Goal: Task Accomplishment & Management: Use online tool/utility

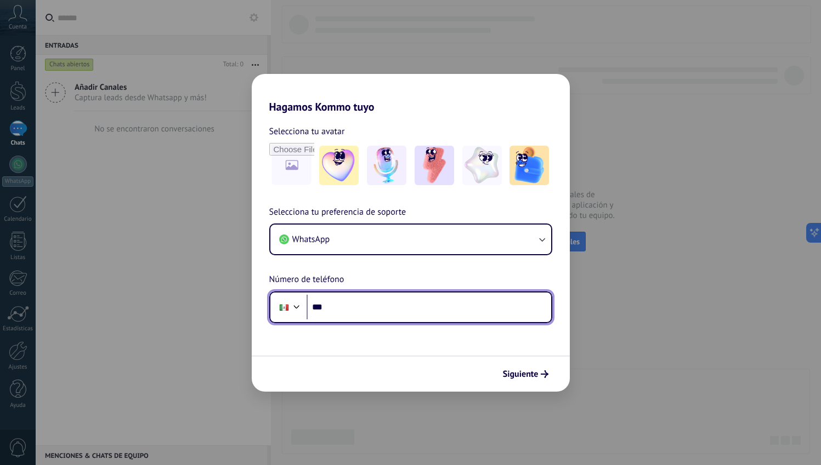
click at [386, 311] on input "***" at bounding box center [428, 307] width 245 height 25
type input "**********"
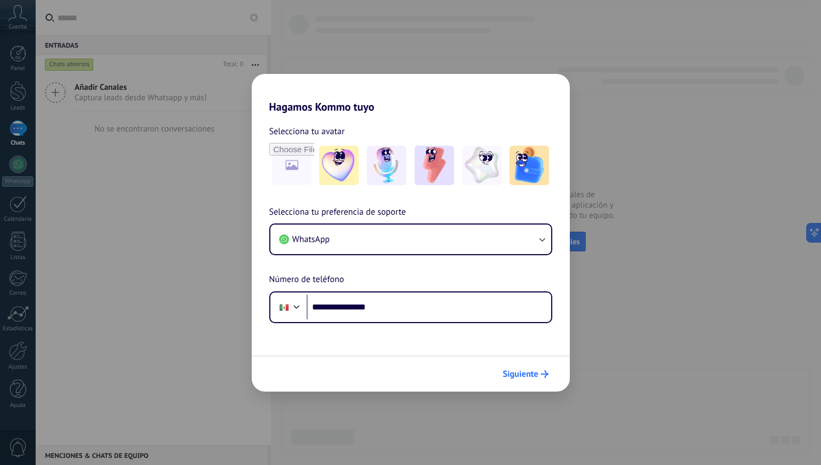
click at [524, 371] on span "Siguiente" at bounding box center [521, 375] width 36 height 8
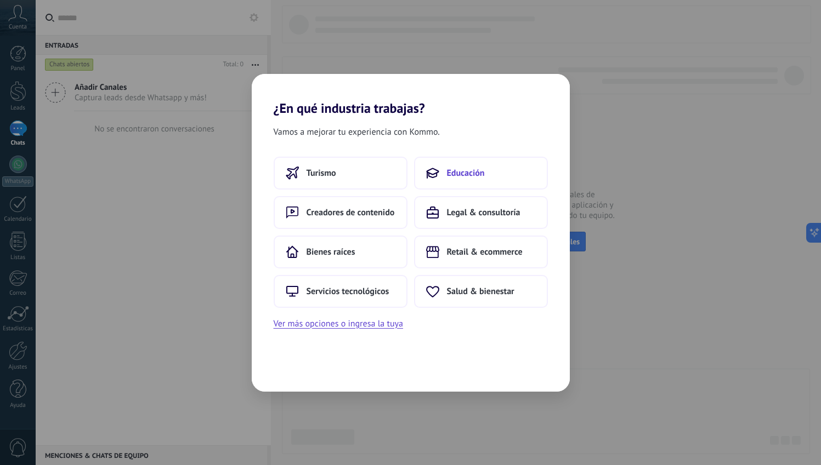
click at [459, 171] on span "Educación" at bounding box center [466, 173] width 38 height 11
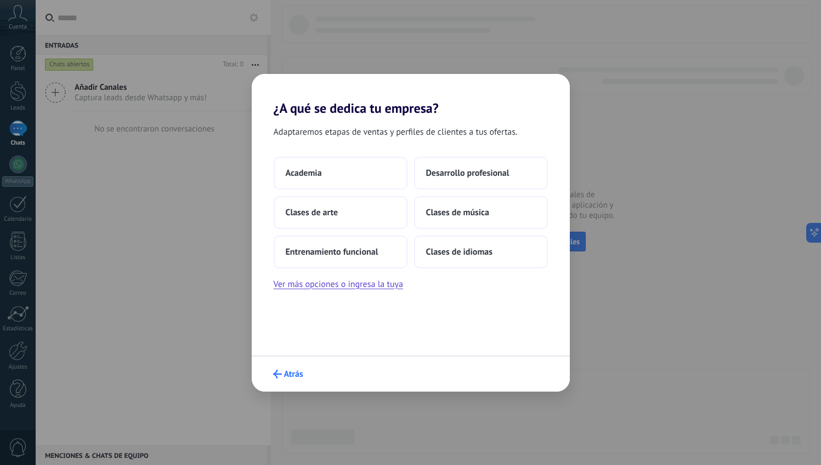
click at [288, 377] on span "Atrás" at bounding box center [293, 375] width 19 height 8
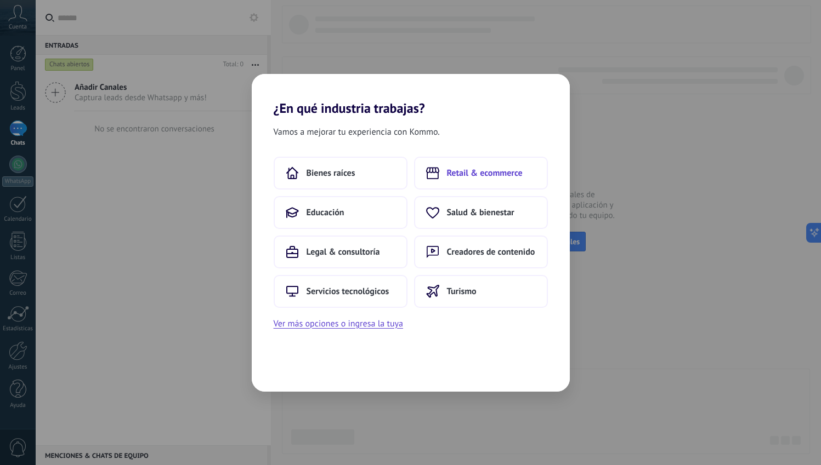
click at [491, 172] on span "Retail & ecommerce" at bounding box center [485, 173] width 76 height 11
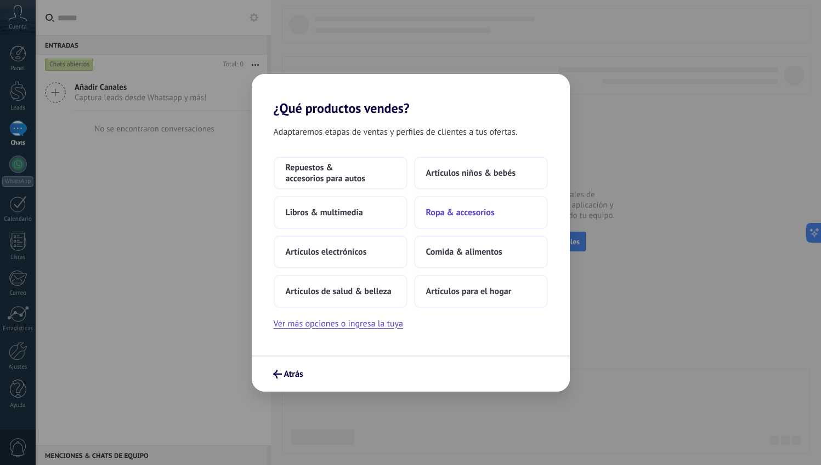
click at [462, 224] on button "Ropa & accesorios" at bounding box center [481, 212] width 134 height 33
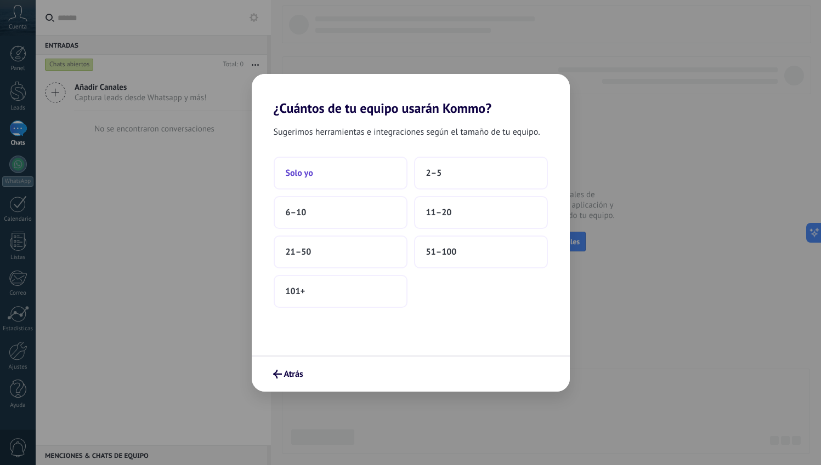
click at [379, 172] on button "Solo yo" at bounding box center [341, 173] width 134 height 33
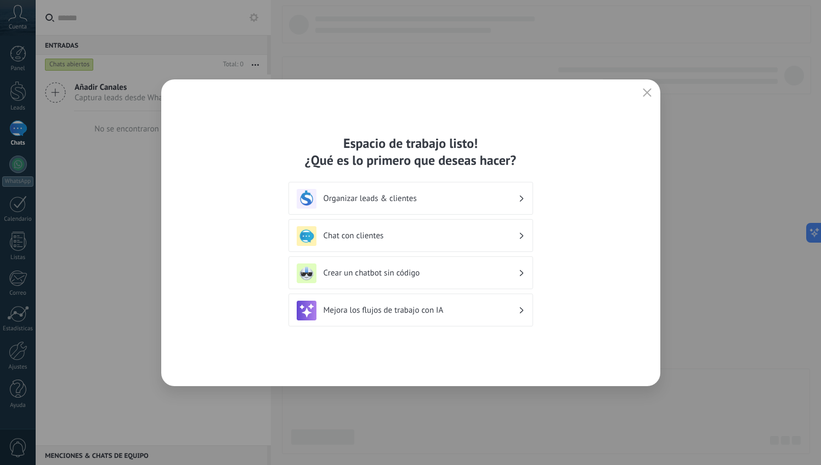
click at [455, 202] on h3 "Organizar leads & clientes" at bounding box center [420, 199] width 195 height 10
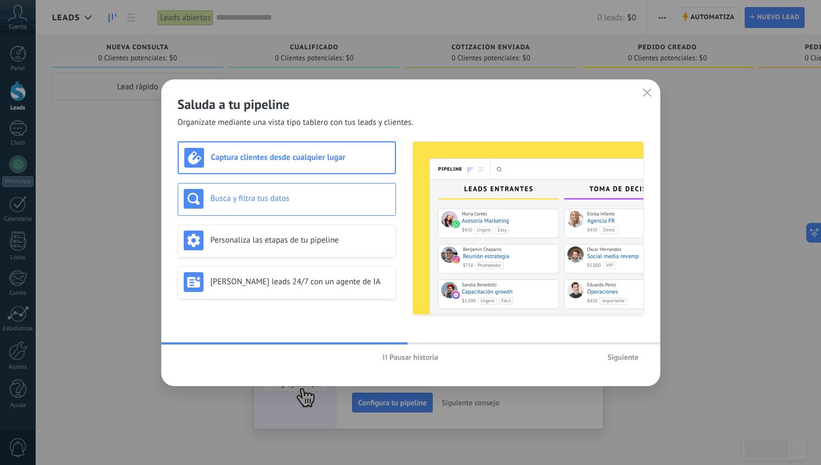
click at [378, 195] on h3 "Busca y filtra tus datos" at bounding box center [300, 199] width 179 height 10
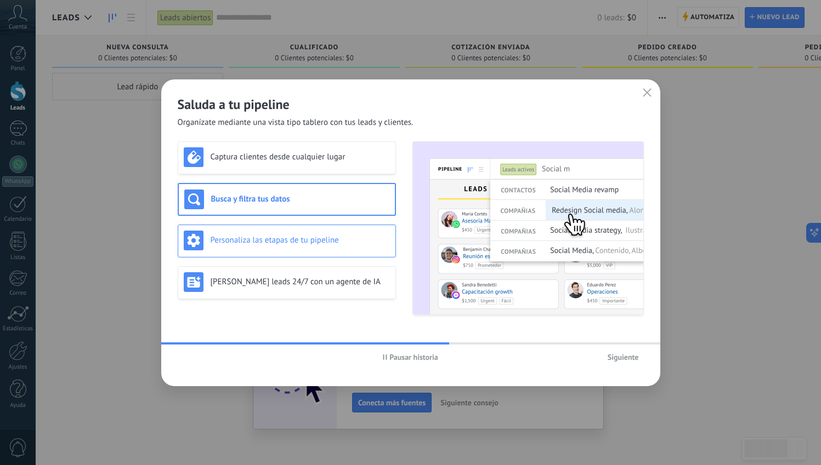
click at [365, 234] on div "Personaliza las etapas de tu pipeline" at bounding box center [287, 241] width 206 height 20
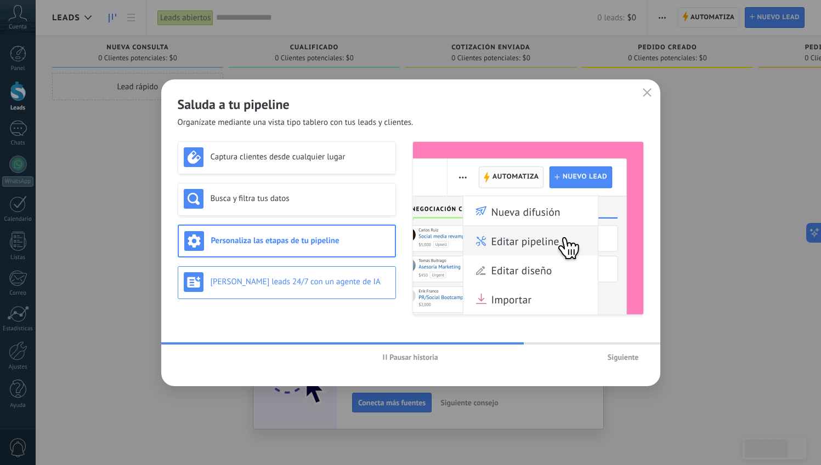
click at [354, 268] on div "[PERSON_NAME] leads 24/7 con un agente de IA" at bounding box center [287, 282] width 218 height 33
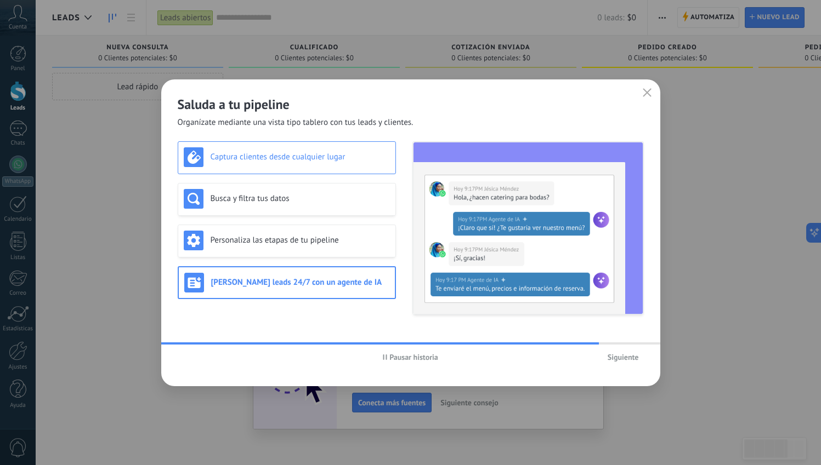
click at [367, 168] on div "Captura clientes desde cualquier lugar" at bounding box center [287, 157] width 218 height 33
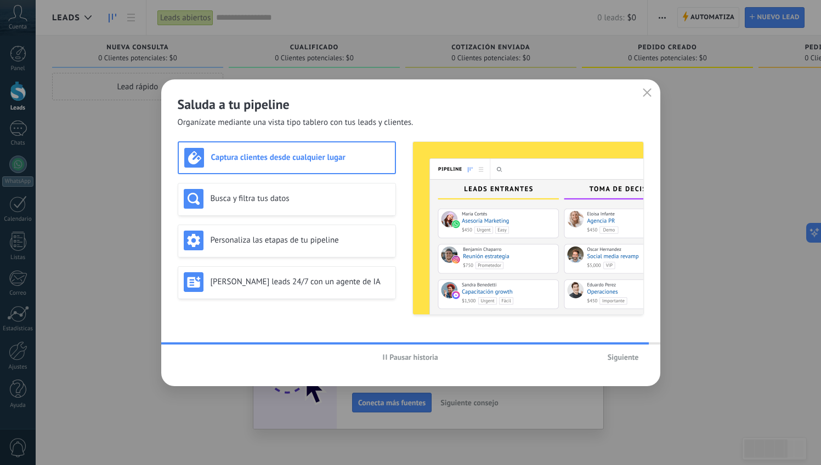
click at [413, 354] on span "Pausar historia" at bounding box center [413, 358] width 49 height 8
click at [356, 200] on h3 "Busca y filtra tus datos" at bounding box center [300, 199] width 179 height 10
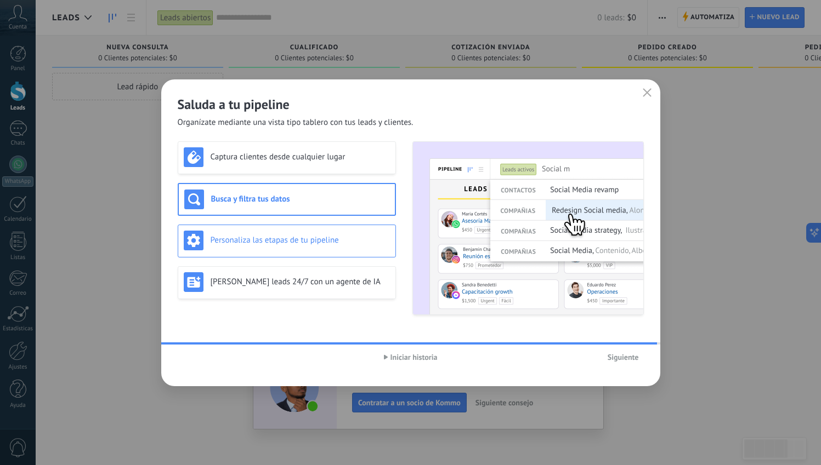
click at [359, 233] on div "Personaliza las etapas de tu pipeline" at bounding box center [287, 241] width 206 height 20
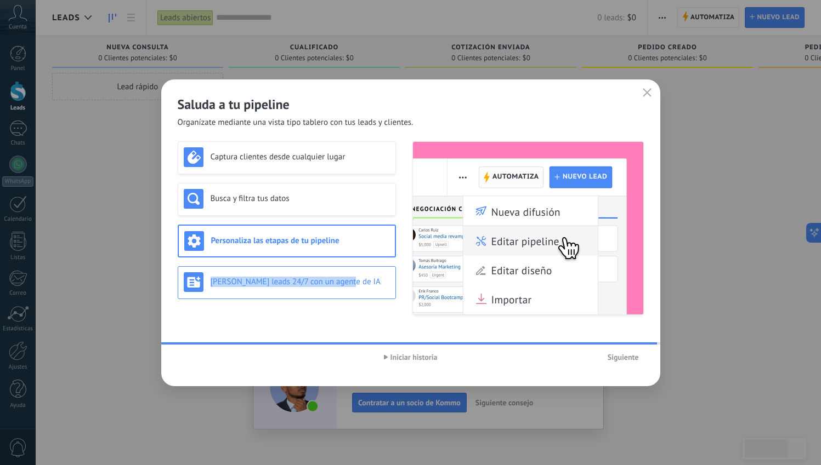
click at [365, 277] on div "[PERSON_NAME] leads 24/7 con un agente de IA" at bounding box center [287, 282] width 206 height 20
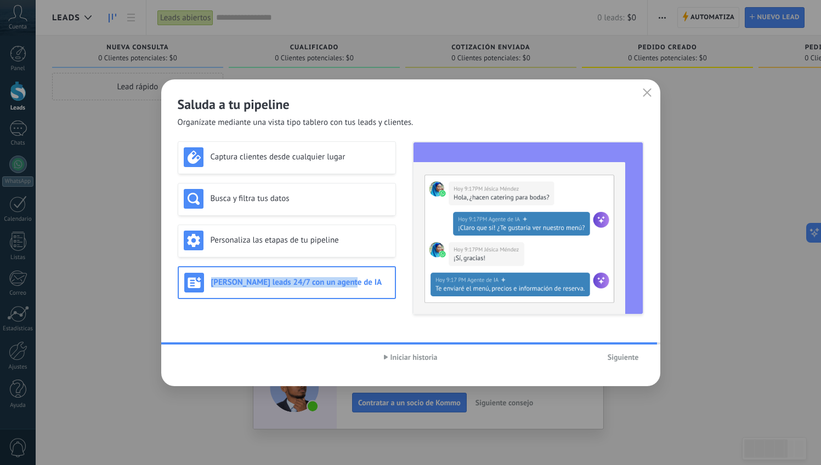
click at [606, 361] on button "Siguiente" at bounding box center [622, 357] width 41 height 16
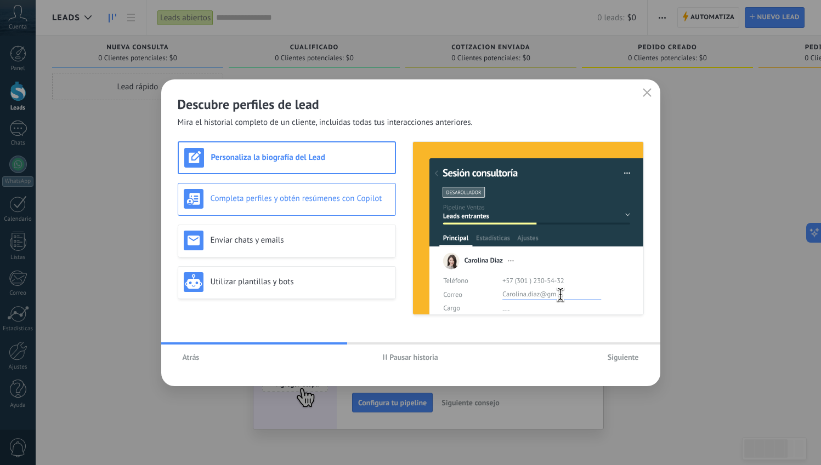
click at [348, 201] on h3 "Completa perfiles y obtén resúmenes con Copilot" at bounding box center [300, 199] width 179 height 10
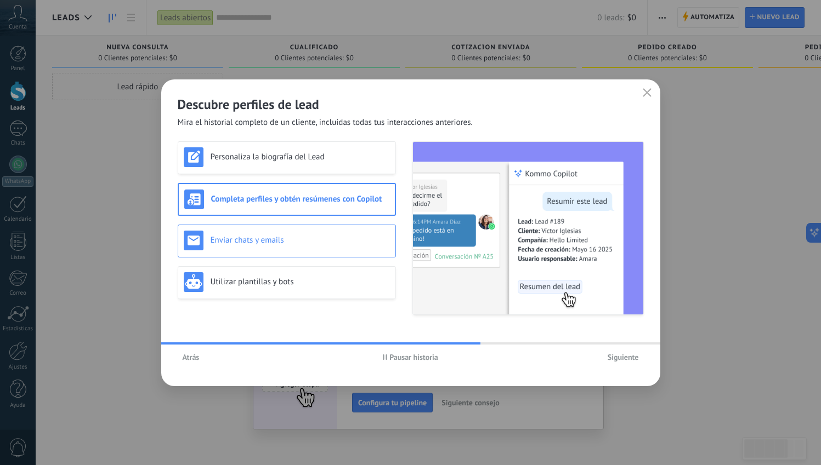
click at [345, 234] on div "Enviar chats y emails" at bounding box center [287, 241] width 206 height 20
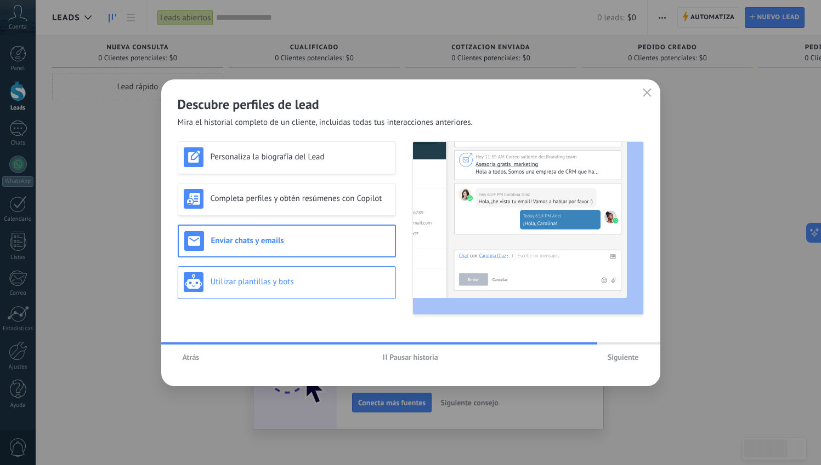
click at [344, 277] on h3 "Utilizar plantillas y bots" at bounding box center [300, 282] width 179 height 10
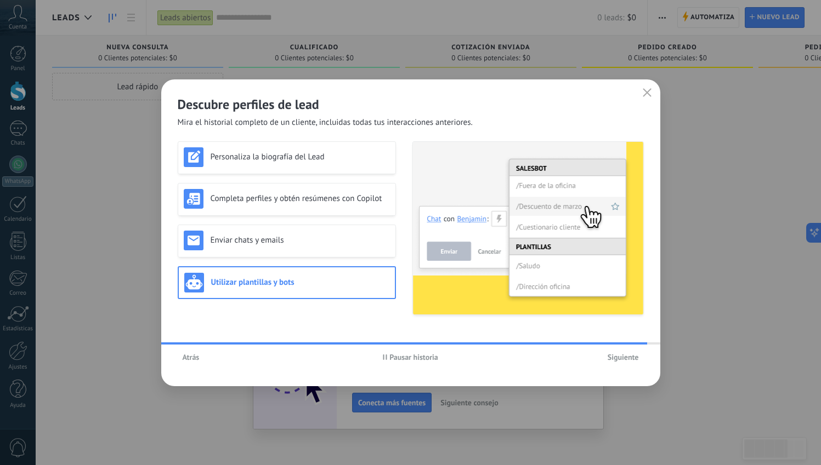
click at [618, 359] on span "Siguiente" at bounding box center [622, 358] width 31 height 8
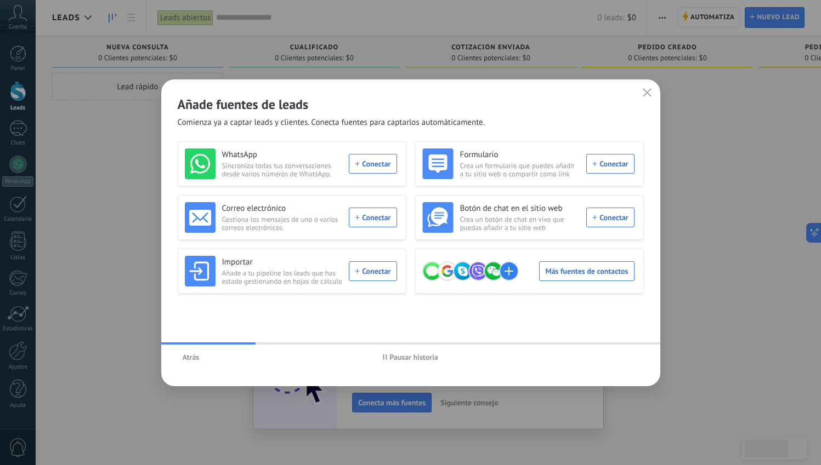
click at [401, 362] on button "Pausar historia" at bounding box center [410, 357] width 65 height 16
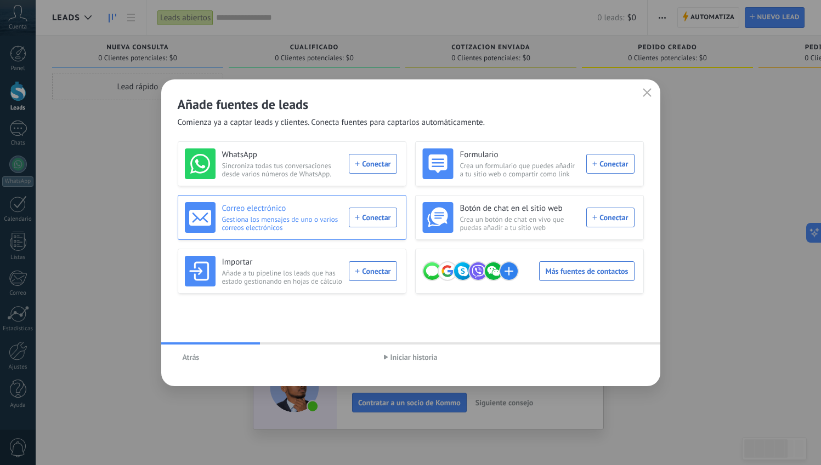
click at [378, 212] on div "Correo electrónico Gestiona los mensajes de uno o varios correos electrónicos C…" at bounding box center [291, 217] width 212 height 31
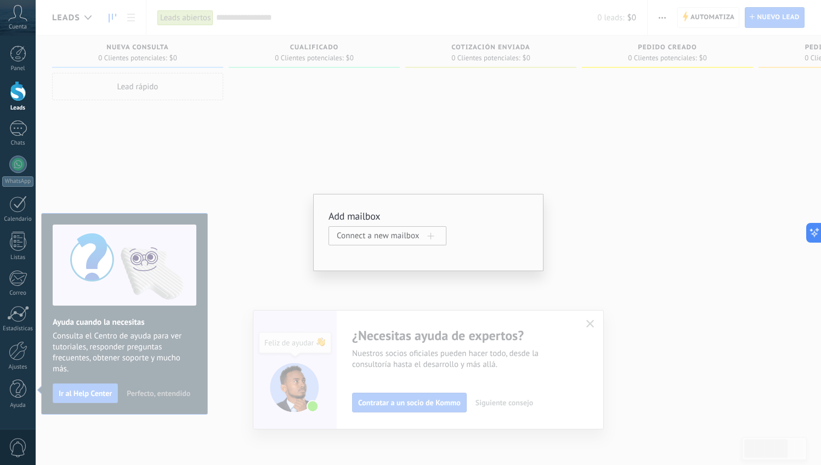
click at [378, 238] on span "Connect a new mailbox" at bounding box center [382, 236] width 91 height 10
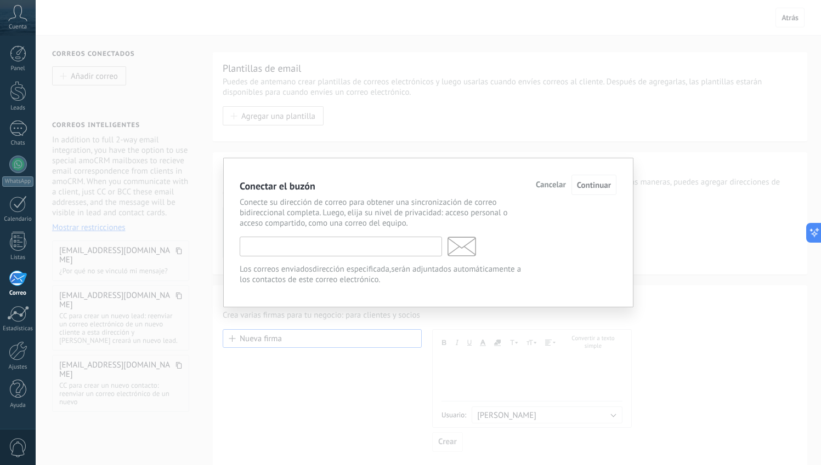
click at [377, 242] on input "text" at bounding box center [341, 247] width 202 height 20
type input "*********"
type input "**********"
click at [599, 181] on span "Continuar" at bounding box center [594, 185] width 34 height 10
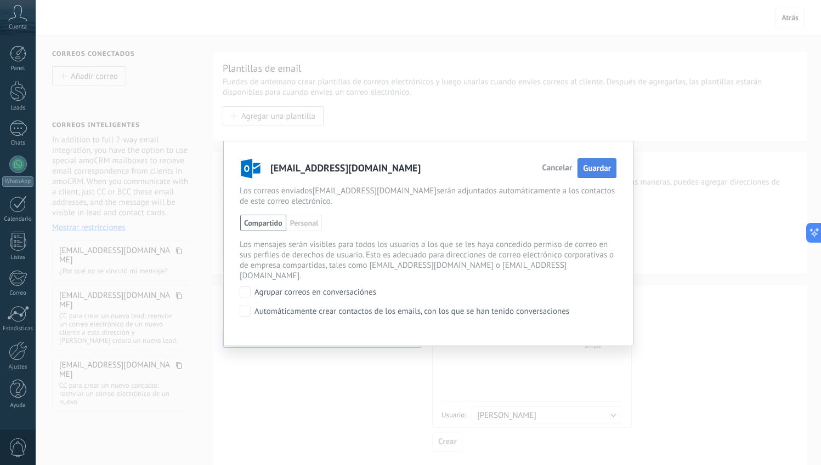
click at [597, 164] on span "Guardar" at bounding box center [597, 168] width 28 height 10
click at [511, 307] on div "Automáticamente crear contactos de los emails, con los que se han tenido conver…" at bounding box center [411, 312] width 315 height 10
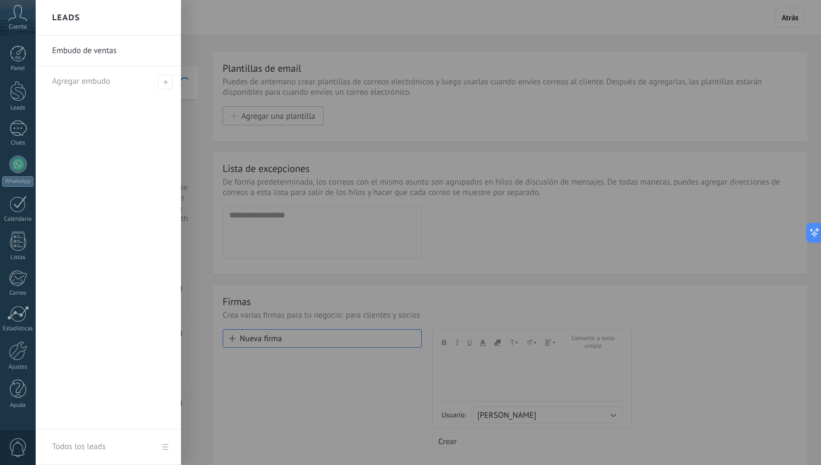
click at [400, 46] on div at bounding box center [446, 232] width 821 height 465
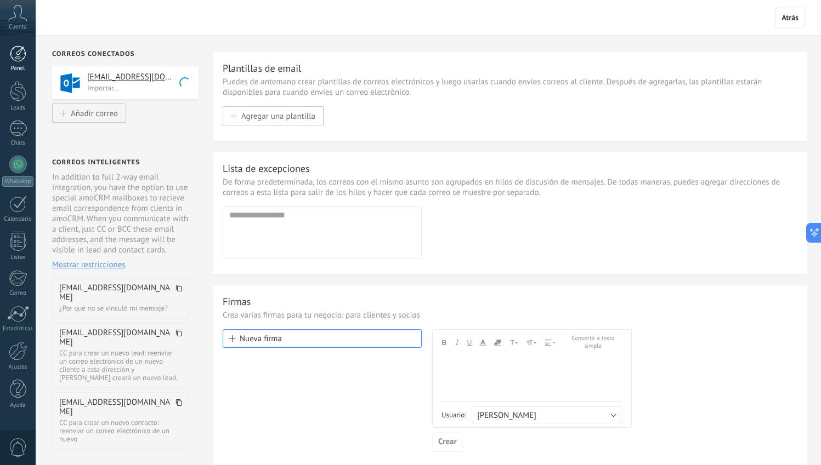
click at [19, 69] on div "Panel" at bounding box center [18, 68] width 32 height 7
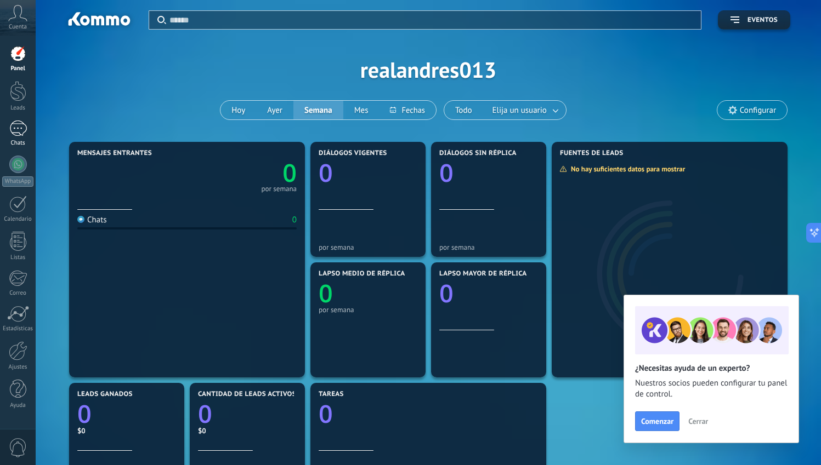
click at [21, 133] on div at bounding box center [18, 129] width 18 height 16
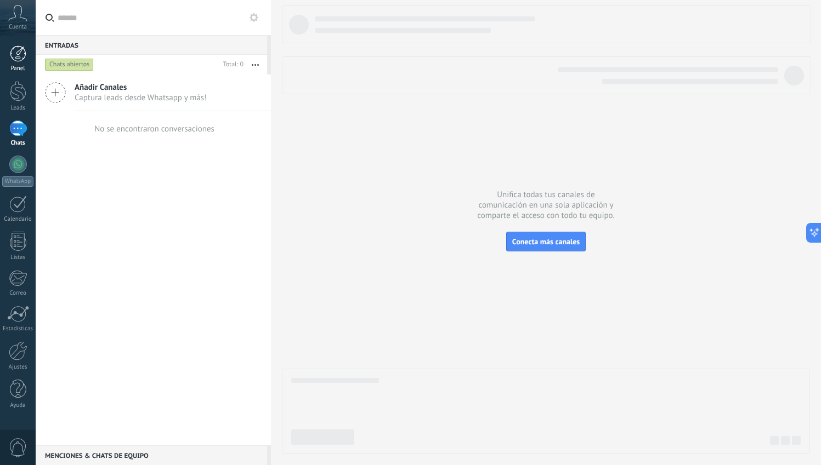
click at [23, 60] on div at bounding box center [18, 54] width 16 height 16
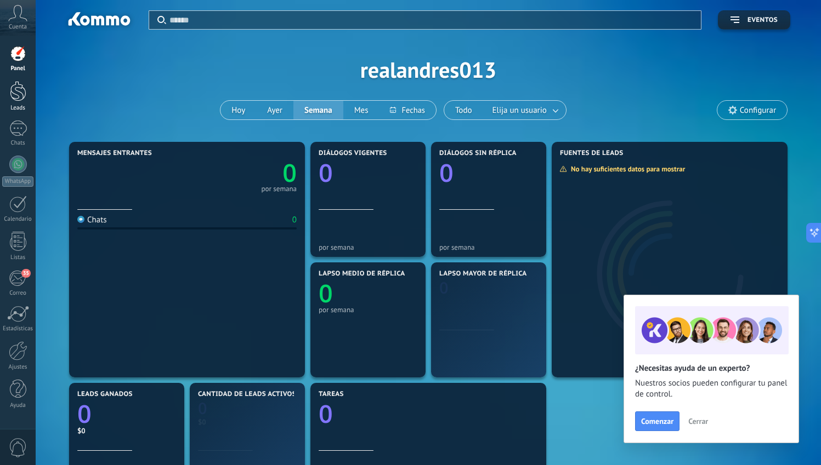
click at [22, 83] on div at bounding box center [18, 91] width 16 height 20
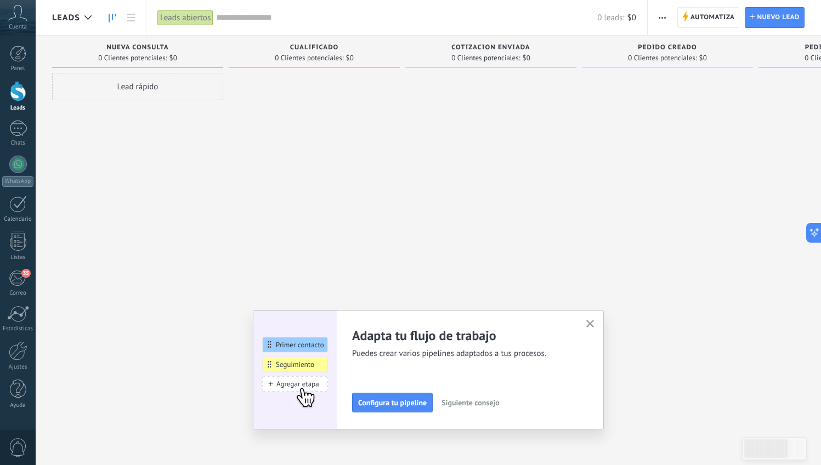
click at [587, 318] on button "button" at bounding box center [590, 324] width 14 height 15
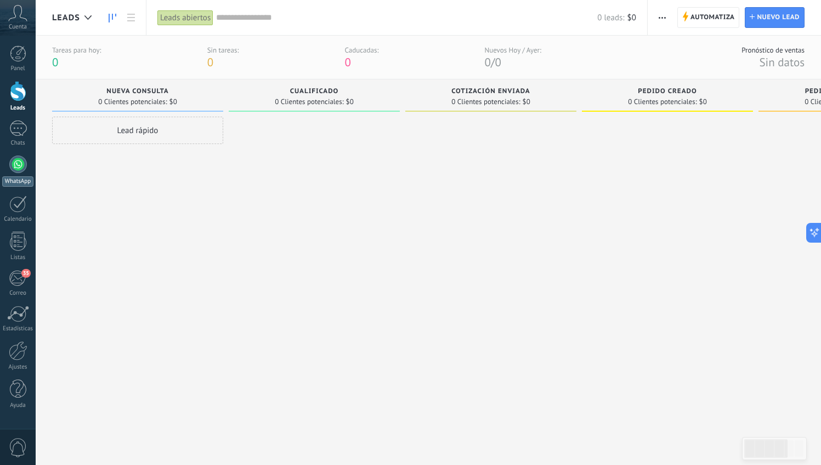
click at [21, 179] on div "WhatsApp" at bounding box center [17, 182] width 31 height 10
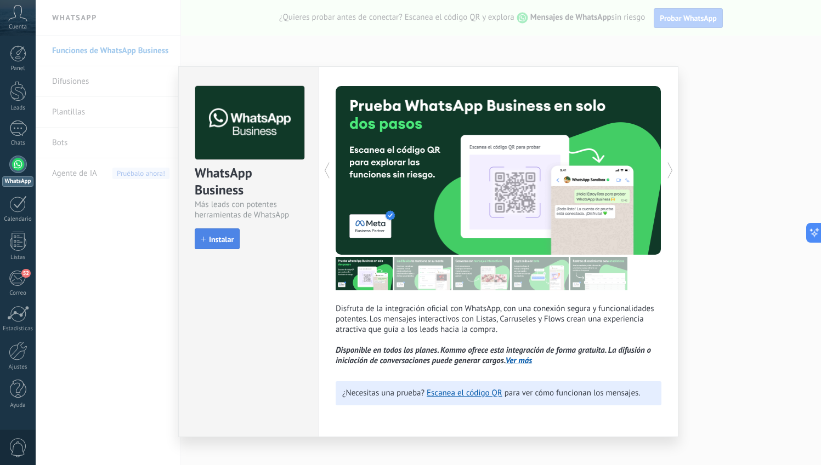
click at [237, 235] on button "Instalar" at bounding box center [217, 239] width 45 height 21
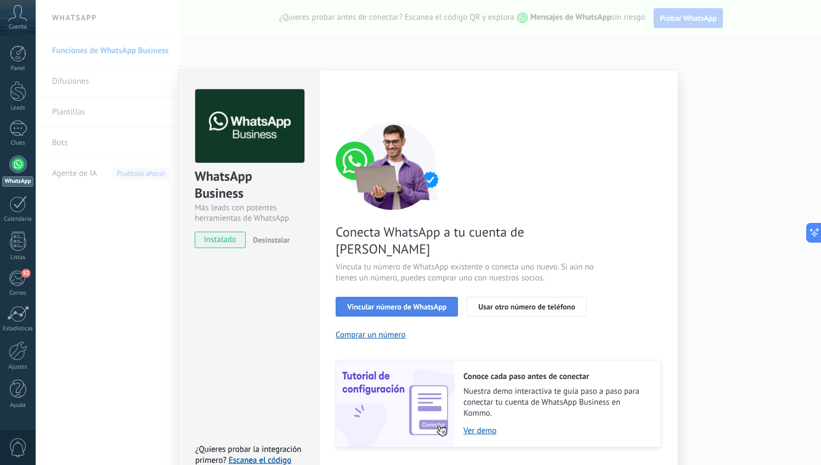
click at [360, 303] on span "Vincular número de WhatsApp" at bounding box center [396, 307] width 99 height 8
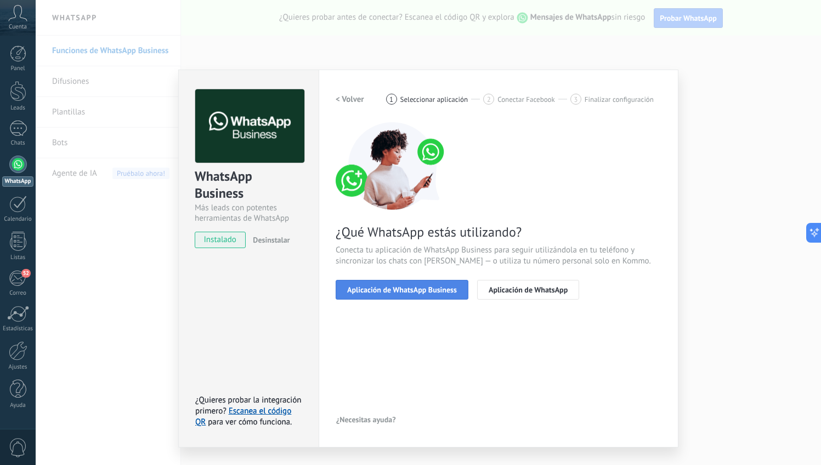
click at [365, 297] on button "Aplicación de WhatsApp Business" at bounding box center [402, 290] width 133 height 20
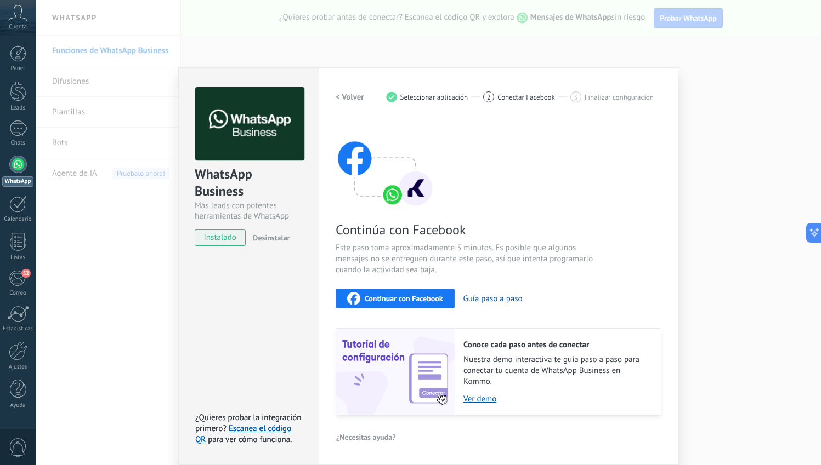
scroll to position [2, 0]
click at [374, 306] on button "Continuar con Facebook" at bounding box center [395, 299] width 119 height 20
click at [537, 49] on div "WhatsApp Business Más leads con potentes herramientas de WhatsApp instalado Des…" at bounding box center [428, 232] width 785 height 465
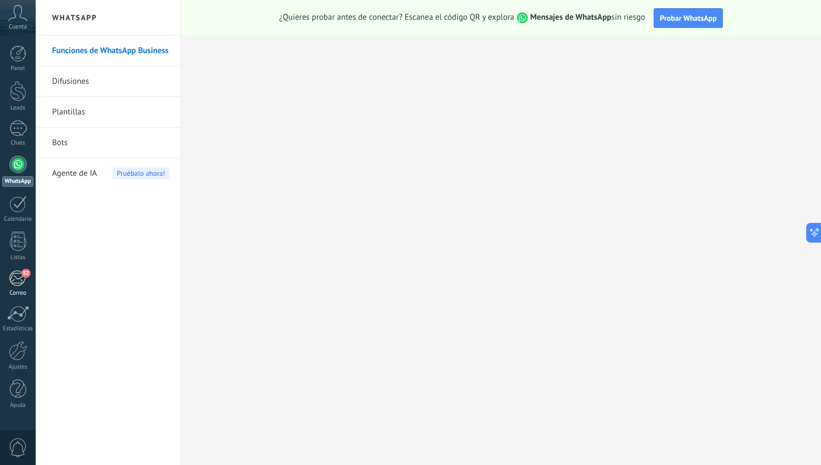
click at [25, 288] on link "52 Correo" at bounding box center [18, 283] width 36 height 27
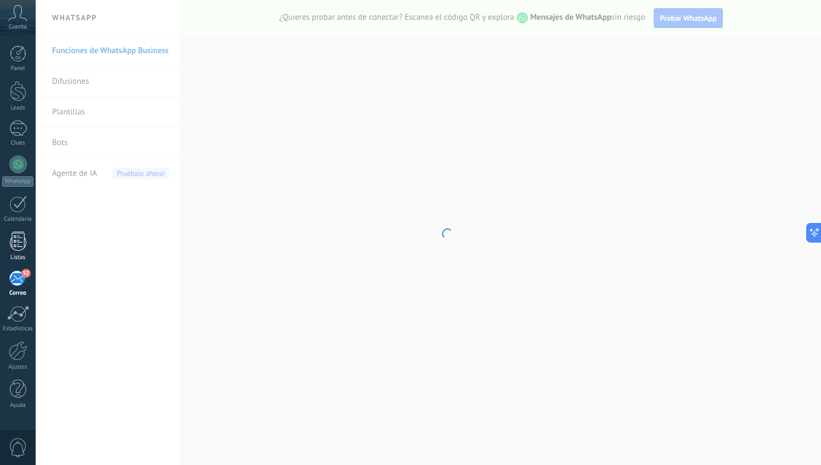
click at [22, 238] on div at bounding box center [18, 241] width 16 height 19
click at [22, 211] on div at bounding box center [18, 204] width 18 height 17
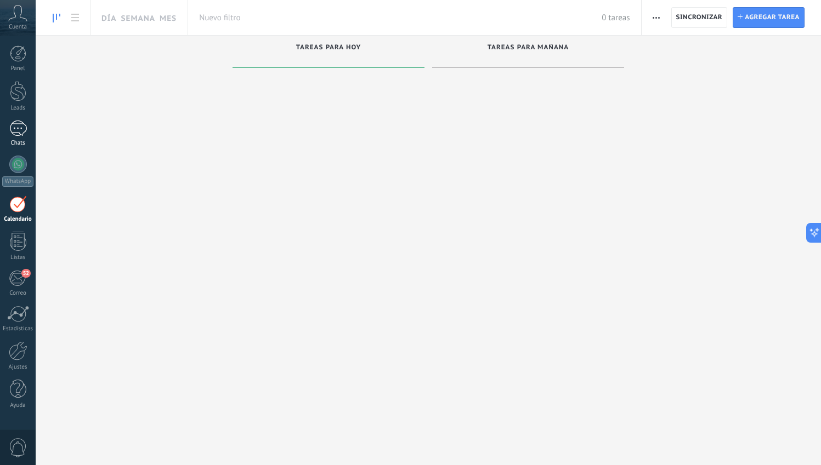
click at [21, 146] on div "Chats" at bounding box center [18, 143] width 32 height 7
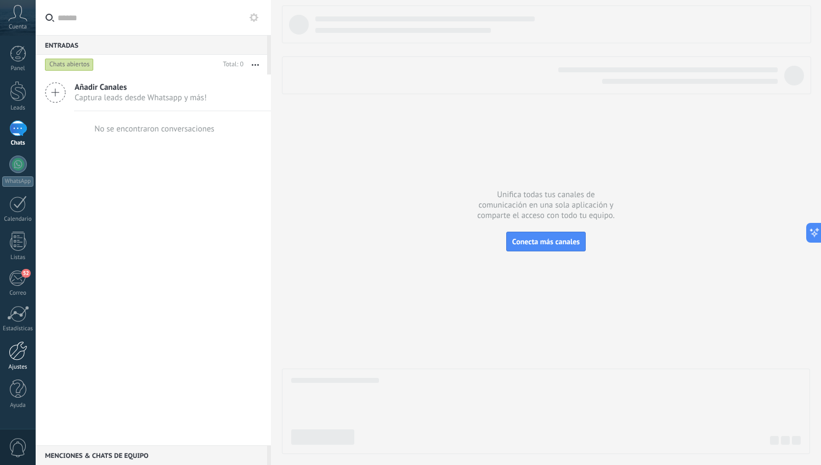
click at [27, 357] on link "Ajustes" at bounding box center [18, 357] width 36 height 30
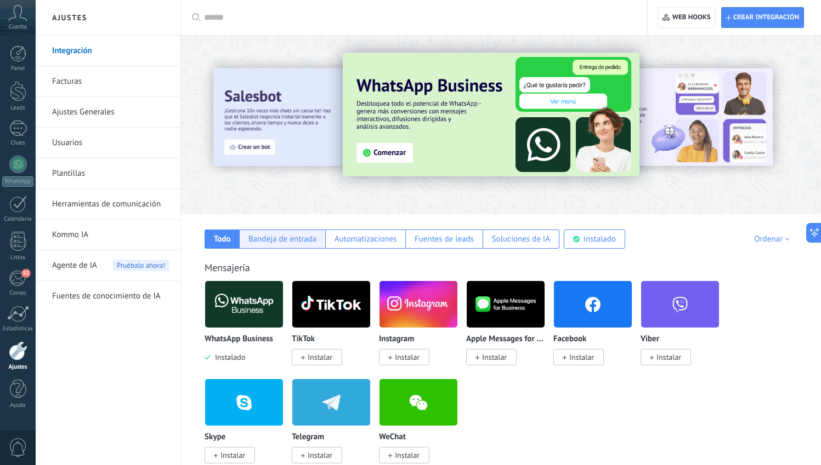
click at [255, 242] on div "Bandeja de entrada" at bounding box center [282, 239] width 68 height 10
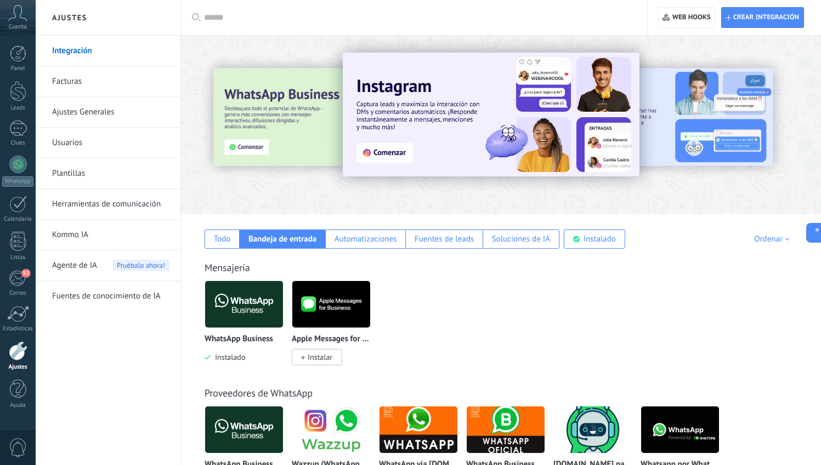
click at [218, 16] on input "text" at bounding box center [418, 18] width 428 height 12
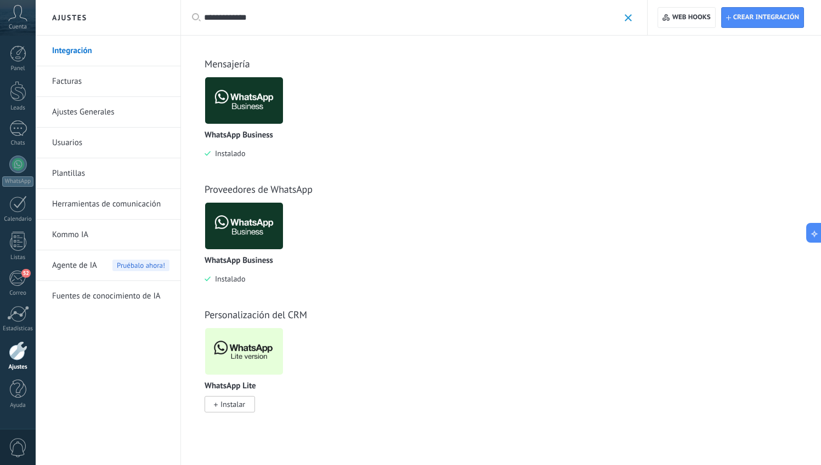
type input "**********"
click at [237, 407] on span "Instalar" at bounding box center [232, 405] width 25 height 10
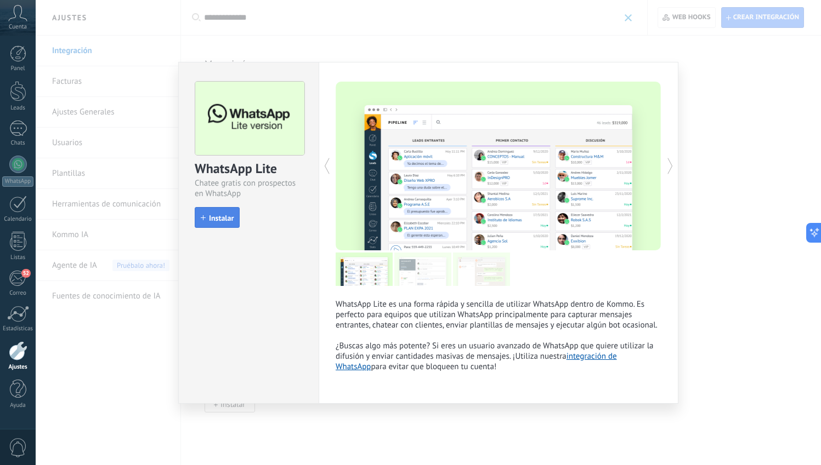
click at [217, 225] on button "Instalar" at bounding box center [217, 217] width 45 height 21
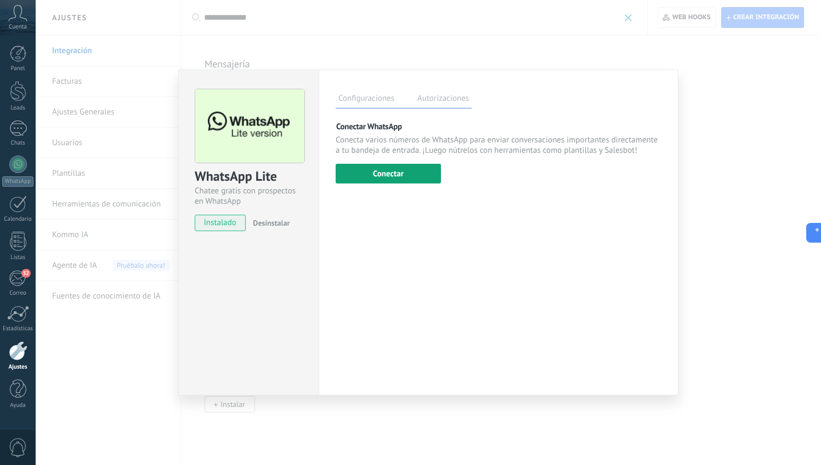
click at [407, 178] on button "Conectar" at bounding box center [388, 174] width 105 height 20
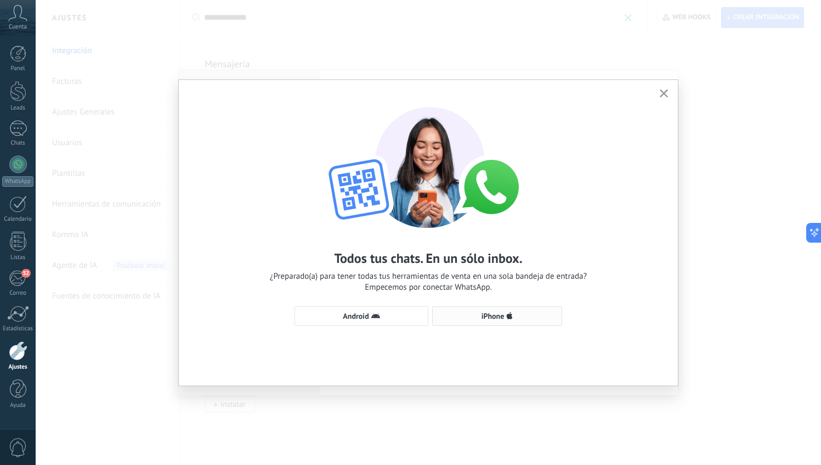
click at [495, 314] on span "iPhone" at bounding box center [492, 316] width 23 height 8
